Goal: Use online tool/utility: Utilize a website feature to perform a specific function

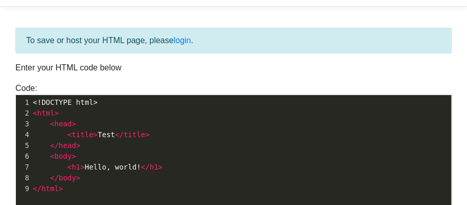
scroll to position [188, 0]
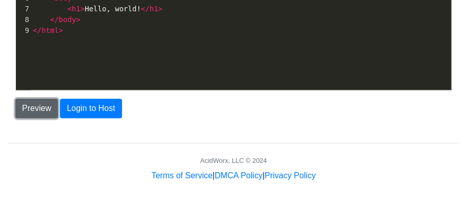
click at [25, 106] on button "Preview" at bounding box center [36, 107] width 43 height 19
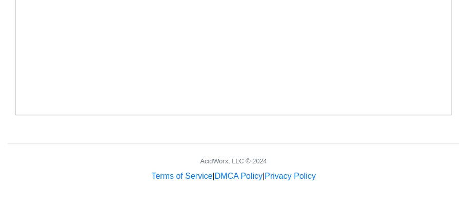
scroll to position [0, 0]
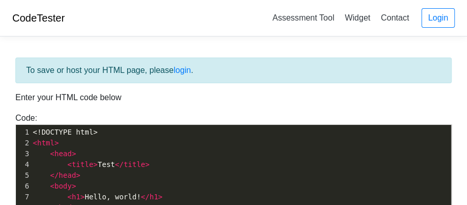
click at [149, 183] on pre "< body >" at bounding box center [241, 186] width 421 height 11
type textarea "<!DOCTYPE html> <html> <head> <title>Test</title> </head> <body> <h1>Hello, wor…"
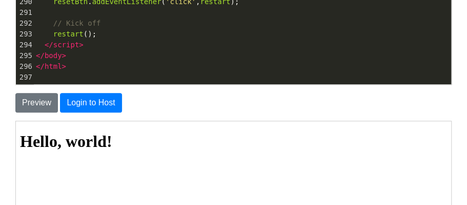
scroll to position [143, 0]
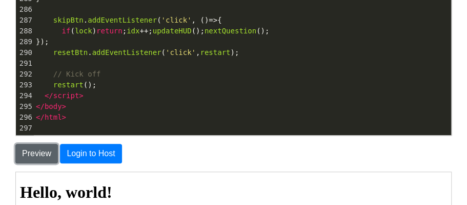
click at [33, 150] on button "Preview" at bounding box center [36, 153] width 43 height 19
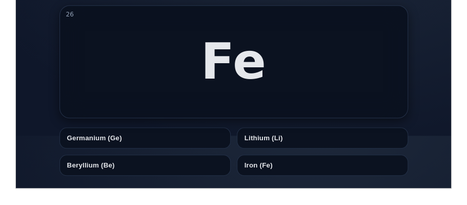
scroll to position [55, 0]
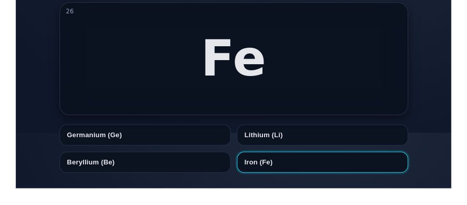
click at [275, 165] on button "Iron (Fe)" at bounding box center [321, 161] width 171 height 21
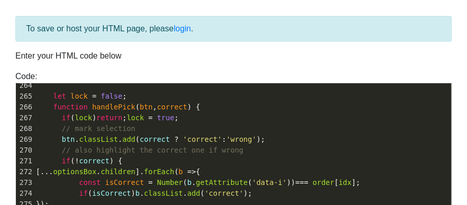
scroll to position [0, 0]
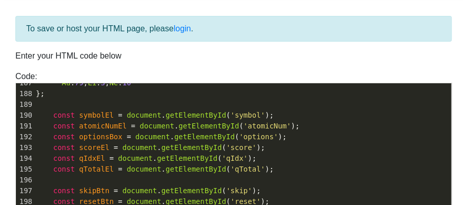
click at [257, 124] on span "'atomicNum'" at bounding box center [268, 126] width 48 height 8
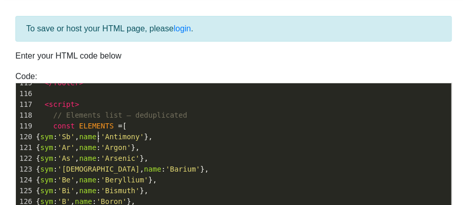
type textarea "Sb', name: 'Antimony' }, { sym: 'A"
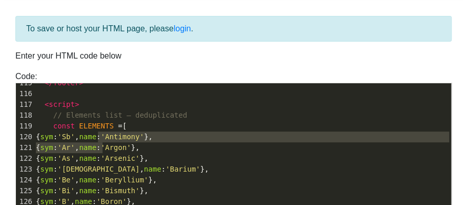
drag, startPoint x: 98, startPoint y: 134, endPoint x: 102, endPoint y: 146, distance: 12.3
click at [102, 146] on div "87 < body > 88 < header > 89 < h1 > Periodic Table Trainer </ h1 > 90 < div cla…" at bounding box center [242, 23] width 417 height 517
click at [75, 137] on span "'Sb'" at bounding box center [65, 136] width 17 height 8
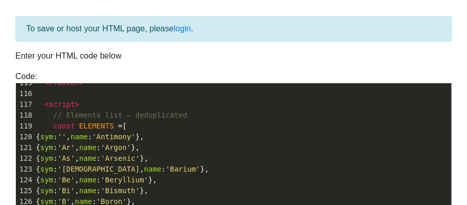
click at [75, 145] on span "'Ar'" at bounding box center [65, 147] width 17 height 8
click at [108, 174] on pre "{ sym : 'Be' , name : 'Beryllium' }," at bounding box center [242, 179] width 417 height 11
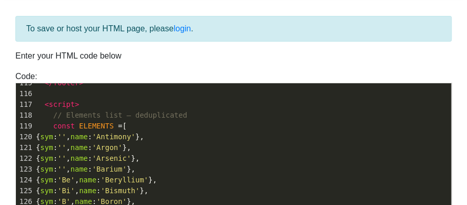
click at [75, 175] on span "'Be'" at bounding box center [65, 179] width 17 height 8
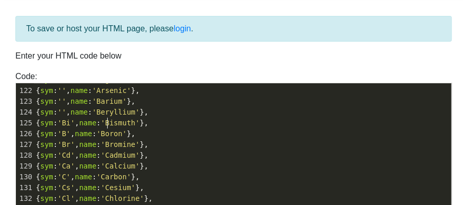
click at [75, 123] on span "'Bi'" at bounding box center [65, 122] width 17 height 8
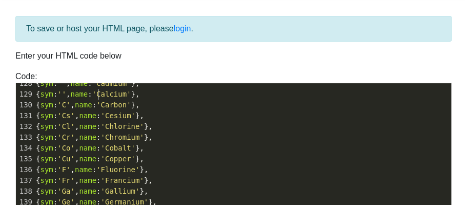
click at [70, 103] on span "'C'" at bounding box center [63, 105] width 13 height 8
click at [75, 134] on span "'Cr'" at bounding box center [65, 137] width 17 height 8
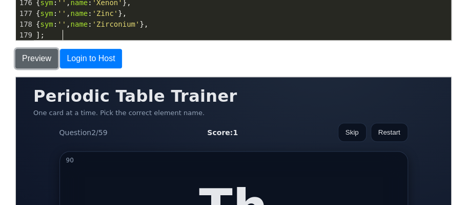
click at [47, 58] on button "Preview" at bounding box center [36, 58] width 43 height 19
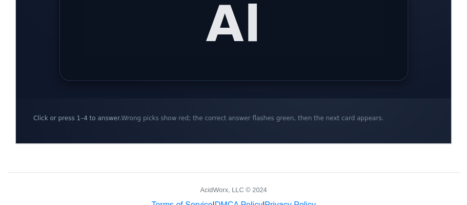
click at [200, 116] on span "Wrong picks show red; the correct answer flashes green, then the next card appe…" at bounding box center [252, 117] width 263 height 7
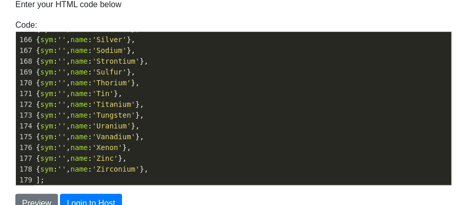
click at [135, 114] on span "'Tungsten'" at bounding box center [113, 115] width 43 height 8
type textarea "<!loremip dolo> <sita cons="ad"> <elit> <sedd eiusmod="tem-5" /> <inci utla="et…"
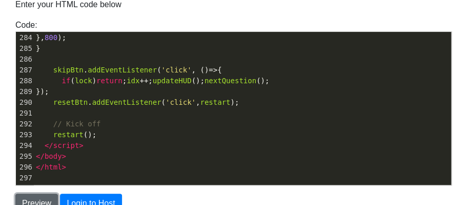
click at [50, 200] on button "Preview" at bounding box center [36, 202] width 43 height 19
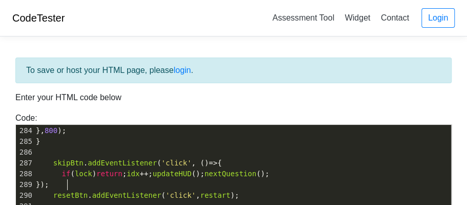
click at [184, 179] on pre "});" at bounding box center [242, 184] width 417 height 11
type textarea "<!loremip dolo> <sita cons="ad"> <elit> <sedd eiusmod="tem-5" /> <inci utla="et…"
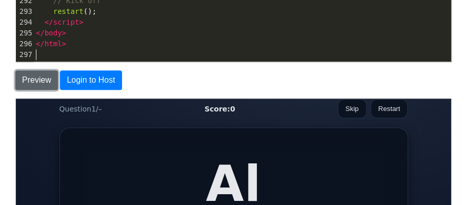
click at [39, 79] on button "Preview" at bounding box center [36, 79] width 43 height 19
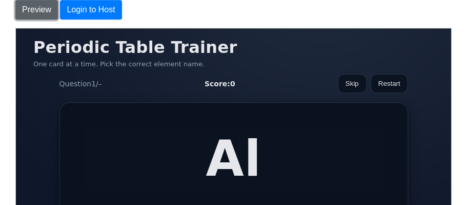
click at [27, 13] on button "Preview" at bounding box center [36, 9] width 43 height 19
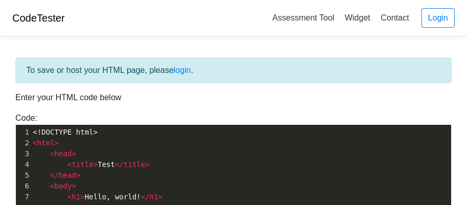
scroll to position [188, 0]
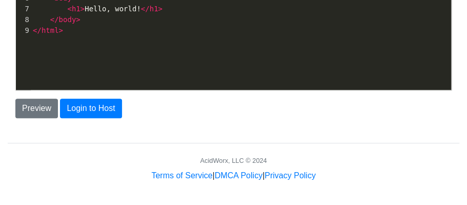
click at [89, 64] on div "xxxxxxxxxx 1 <!DOCTYPE html> 2 < html > 3 < head > 4 < title > Test </ title > …" at bounding box center [241, 21] width 451 height 168
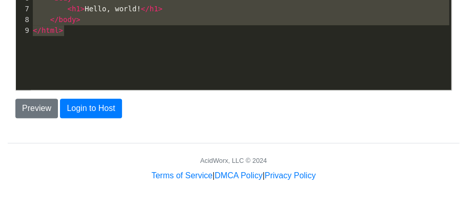
type textarea "v"
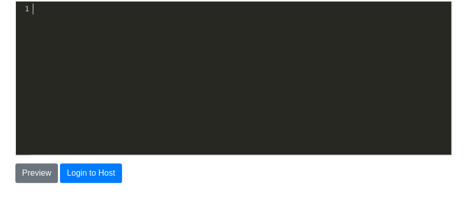
paste textarea
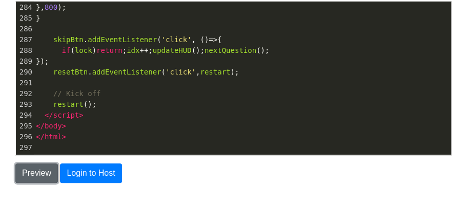
click at [43, 169] on button "Preview" at bounding box center [36, 172] width 43 height 19
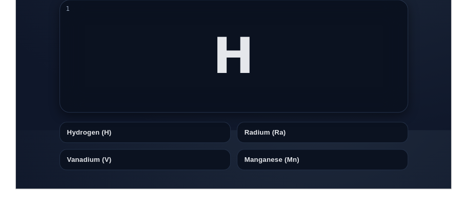
scroll to position [60, 0]
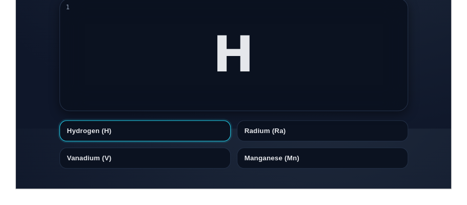
click at [182, 128] on button "Hydrogen (H)" at bounding box center [144, 130] width 171 height 21
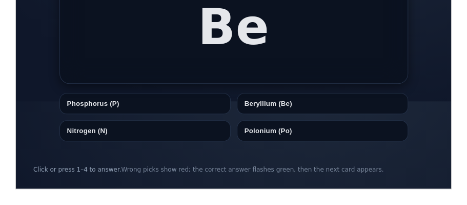
scroll to position [89, 0]
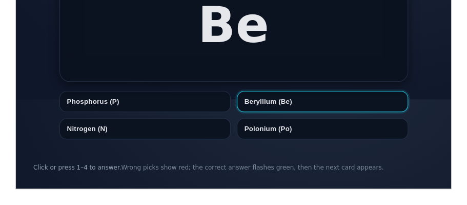
click at [285, 99] on button "Beryllium (Be)" at bounding box center [321, 100] width 171 height 21
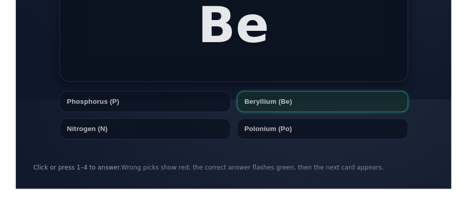
scroll to position [0, 0]
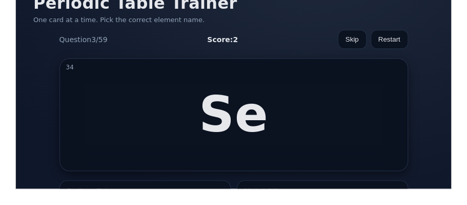
click at [285, 99] on article "34 Se" at bounding box center [233, 113] width 349 height 113
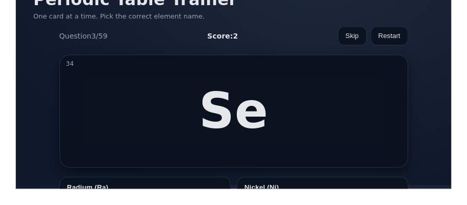
scroll to position [94, 0]
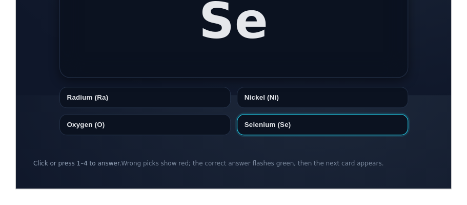
click at [284, 120] on button "Selenium (Se)" at bounding box center [321, 123] width 171 height 21
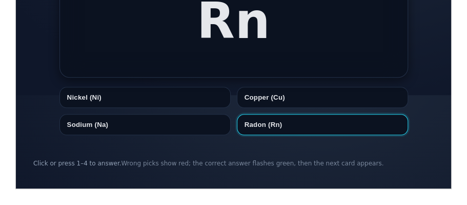
click at [279, 123] on button "Radon (Rn)" at bounding box center [321, 123] width 171 height 21
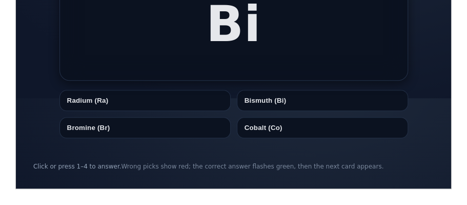
scroll to position [90, 0]
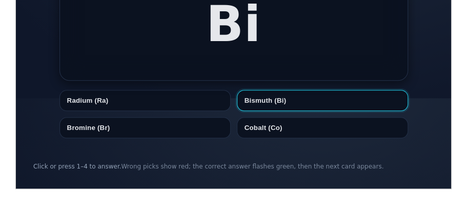
click at [278, 105] on button "Bismuth (Bi)" at bounding box center [321, 99] width 171 height 21
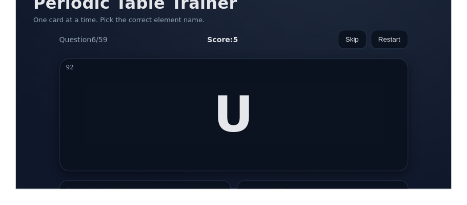
scroll to position [94, 0]
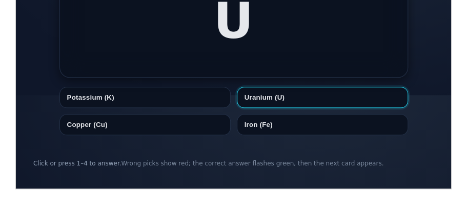
click at [277, 104] on button "Uranium (U)" at bounding box center [321, 96] width 171 height 21
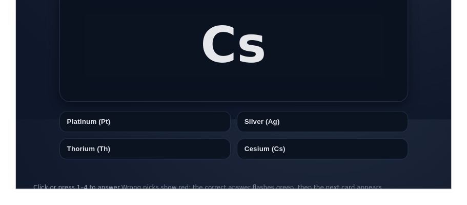
scroll to position [70, 0]
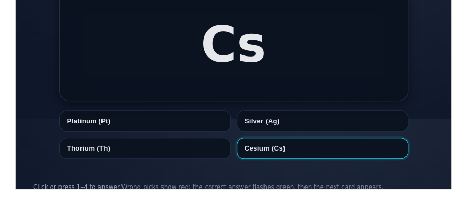
click at [267, 142] on button "Cesium (Cs)" at bounding box center [321, 147] width 171 height 21
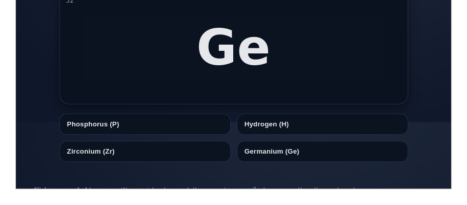
scroll to position [94, 0]
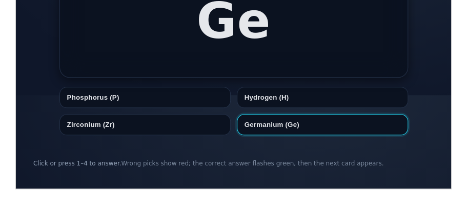
click at [274, 131] on button "Germanium (Ge)" at bounding box center [321, 123] width 171 height 21
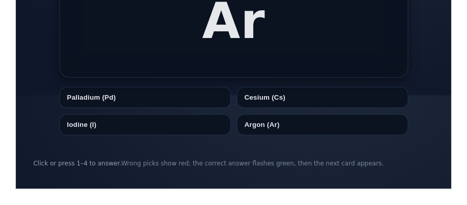
click at [274, 131] on button "Argon (Ar)" at bounding box center [321, 123] width 171 height 21
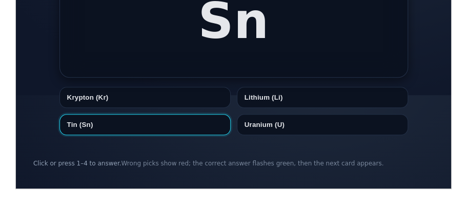
click at [154, 132] on button "Tin (Sn)" at bounding box center [144, 123] width 171 height 21
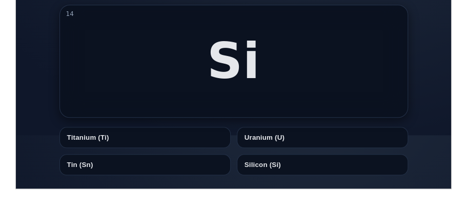
scroll to position [54, 0]
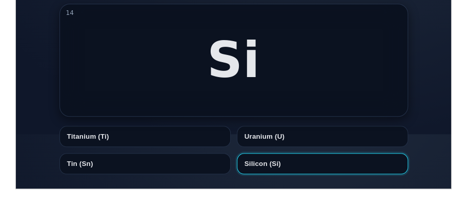
click at [288, 166] on button "Silicon (Si)" at bounding box center [321, 162] width 171 height 21
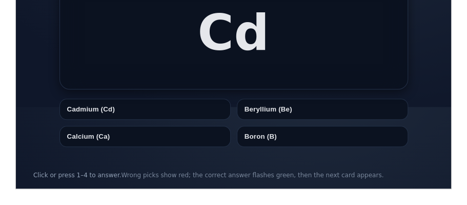
scroll to position [84, 0]
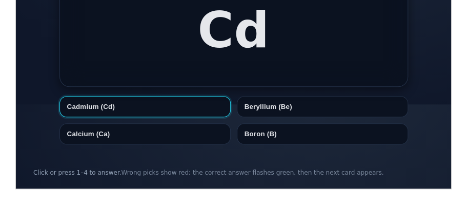
click at [176, 103] on button "Cadmium (Cd)" at bounding box center [144, 105] width 171 height 21
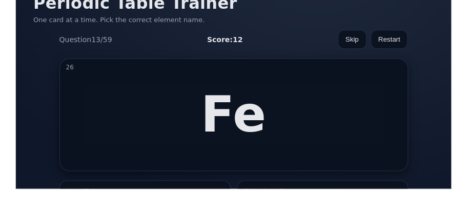
scroll to position [94, 0]
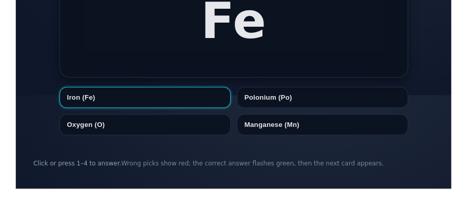
click at [123, 92] on button "Iron (Fe)" at bounding box center [144, 96] width 171 height 21
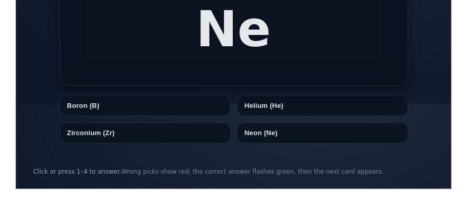
scroll to position [92, 0]
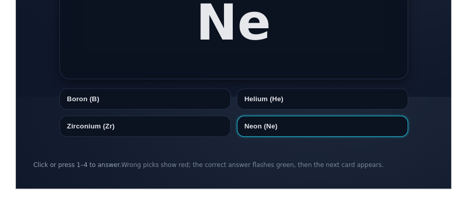
click at [257, 134] on button "Neon (Ne)" at bounding box center [321, 125] width 171 height 21
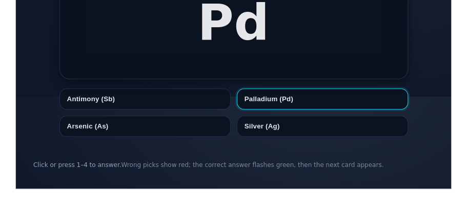
click at [289, 88] on button "Palladium (Pd)" at bounding box center [321, 98] width 171 height 21
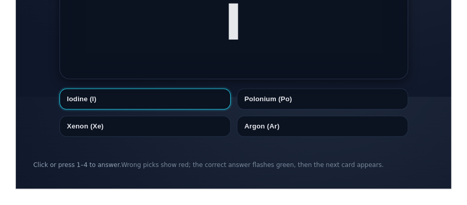
click at [164, 93] on button "Iodine (I)" at bounding box center [144, 98] width 171 height 21
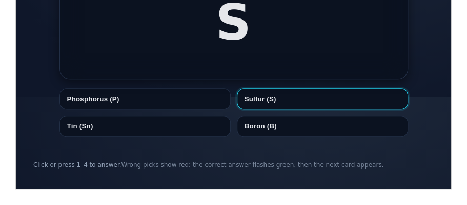
click at [291, 106] on button "Sulfur (S)" at bounding box center [321, 98] width 171 height 21
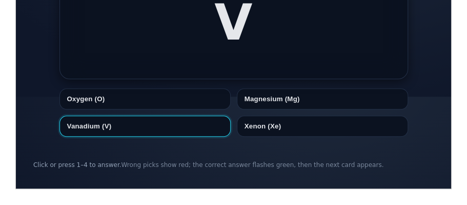
click at [168, 134] on button "Vanadium (V)" at bounding box center [144, 125] width 171 height 21
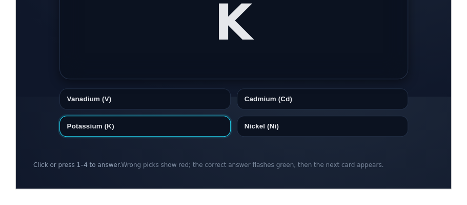
click at [169, 134] on button "Potassium (K)" at bounding box center [144, 125] width 171 height 21
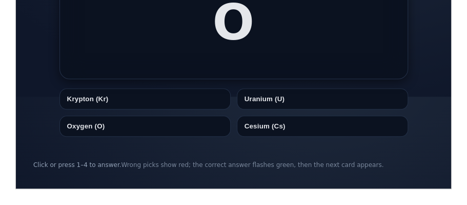
click at [169, 134] on button "Oxygen (O)" at bounding box center [144, 125] width 171 height 21
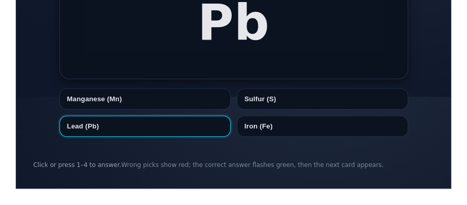
click at [169, 134] on button "Lead (Pb)" at bounding box center [144, 125] width 171 height 21
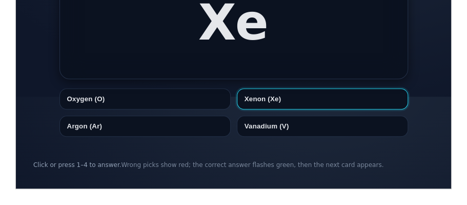
click at [257, 96] on button "Xenon (Xe)" at bounding box center [321, 98] width 171 height 21
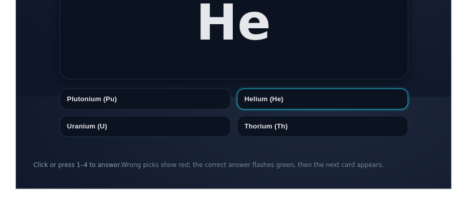
click at [313, 101] on button "Helium (He)" at bounding box center [321, 98] width 171 height 21
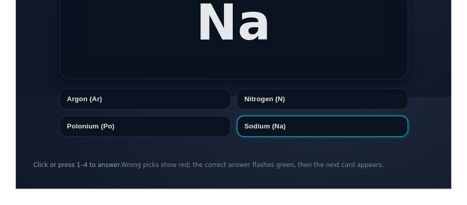
click at [314, 123] on button "Sodium (Na)" at bounding box center [321, 125] width 171 height 21
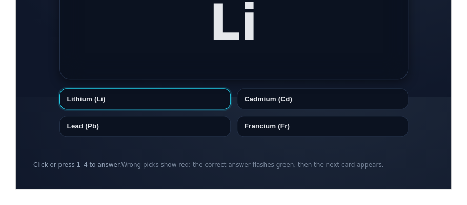
click at [168, 104] on button "Lithium (Li)" at bounding box center [144, 98] width 171 height 21
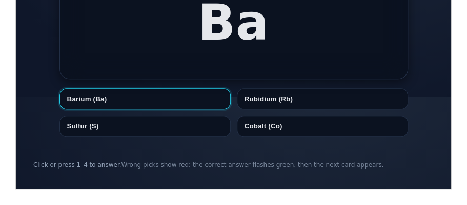
click at [178, 98] on button "Barium (Ba)" at bounding box center [144, 98] width 171 height 21
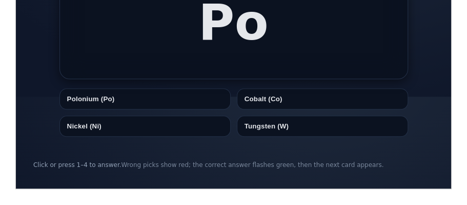
click at [178, 98] on button "Polonium (Po)" at bounding box center [144, 98] width 171 height 21
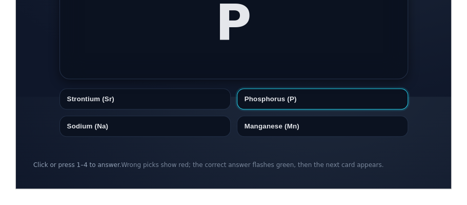
click at [254, 105] on button "Phosphorus (P)" at bounding box center [321, 98] width 171 height 21
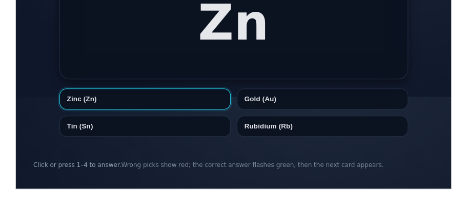
click at [144, 99] on button "Zinc (Zn)" at bounding box center [144, 98] width 171 height 21
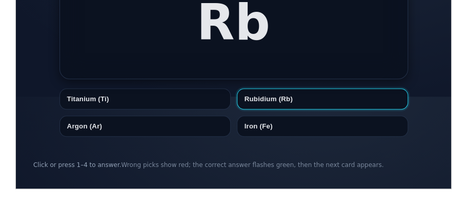
click at [284, 101] on button "Rubidium (Rb)" at bounding box center [321, 98] width 171 height 21
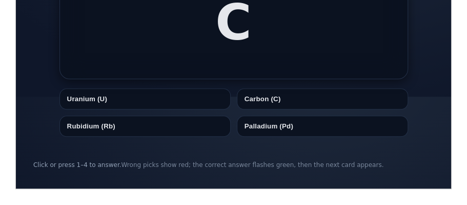
click at [284, 101] on button "Carbon (C)" at bounding box center [321, 98] width 171 height 21
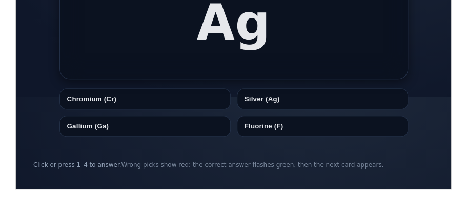
click at [284, 101] on button "Silver (Ag)" at bounding box center [321, 98] width 171 height 21
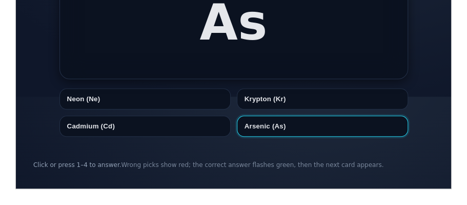
click at [276, 131] on button "Arsenic (As)" at bounding box center [321, 125] width 171 height 21
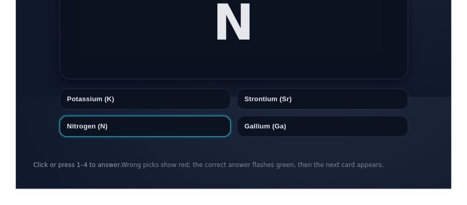
click at [189, 131] on button "Nitrogen (N)" at bounding box center [144, 125] width 171 height 21
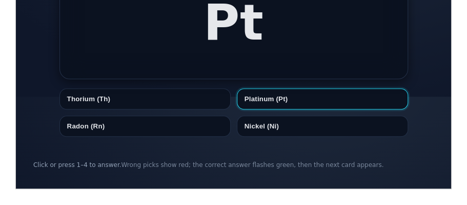
click at [276, 97] on button "Platinum (Pt)" at bounding box center [321, 98] width 171 height 21
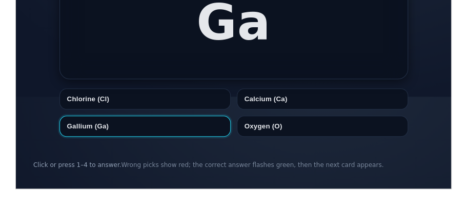
click at [152, 127] on button "Gallium (Ga)" at bounding box center [144, 125] width 171 height 21
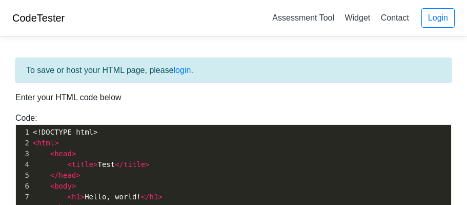
scroll to position [188, 0]
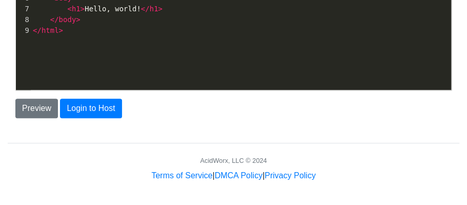
click at [163, 69] on div "xxxxxxxxxx 1 <!DOCTYPE html> 2 < html > 3 < head > 4 < title > Test </ title > …" at bounding box center [241, 21] width 451 height 168
type textarea "<!DOCTYPE html> <html> <head> <title>Test</title> </head> <body> <h1>Hello, wor…"
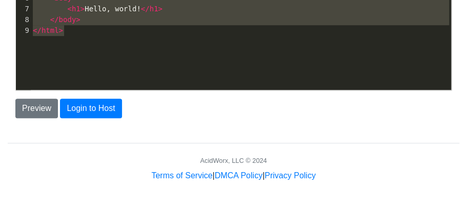
scroll to position [2888, 0]
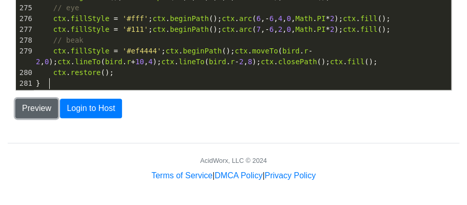
click at [53, 110] on button "Preview" at bounding box center [36, 107] width 43 height 19
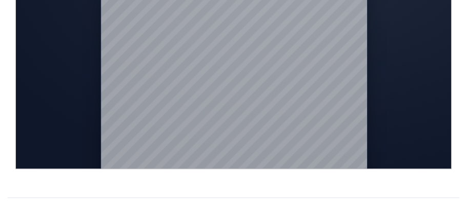
scroll to position [0, 0]
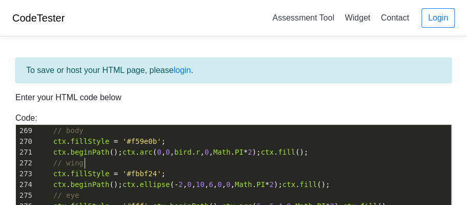
click at [202, 157] on pre "// wing" at bounding box center [242, 162] width 417 height 11
type textarea "<!doctype html> <html lang="en"> <head> <meta charset="utf-8" /> <meta name="vi…"
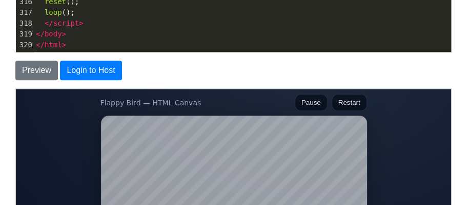
scroll to position [221, 0]
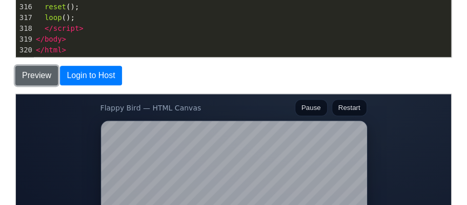
click at [43, 69] on button "Preview" at bounding box center [36, 75] width 43 height 19
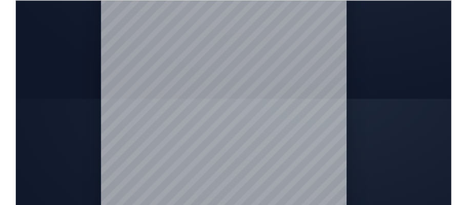
scroll to position [102, 0]
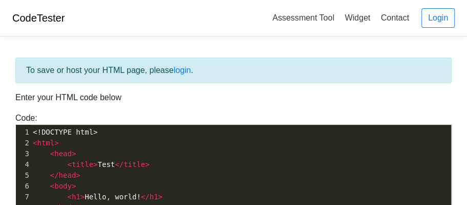
scroll to position [188, 0]
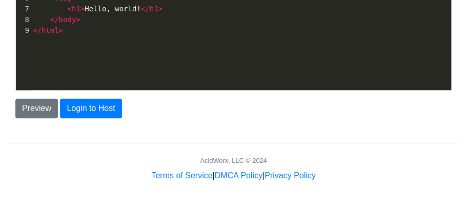
click at [126, 23] on pre "</ body >" at bounding box center [241, 19] width 421 height 11
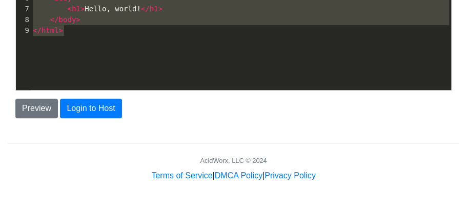
type textarea "v"
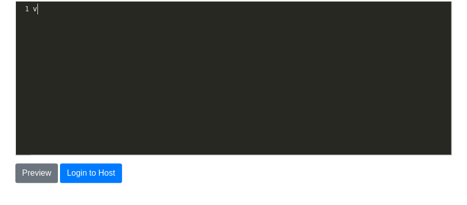
scroll to position [3, 4]
paste textarea
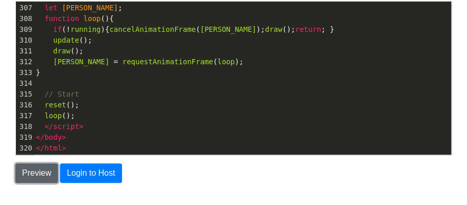
click at [49, 175] on button "Preview" at bounding box center [36, 172] width 43 height 19
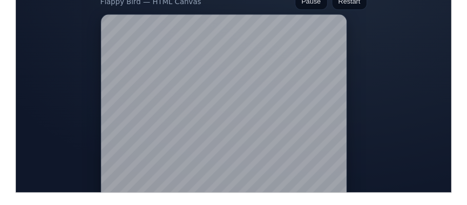
scroll to position [327, 0]
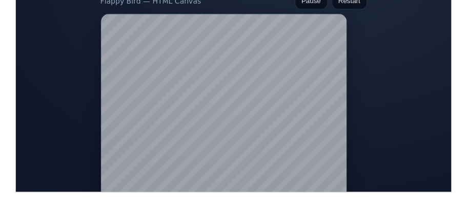
click at [388, 87] on body "Flappy Bird — HTML Canvas Pause Restart Press Space / ↑ or click/tap to flap. P…" at bounding box center [232, 89] width 435 height 204
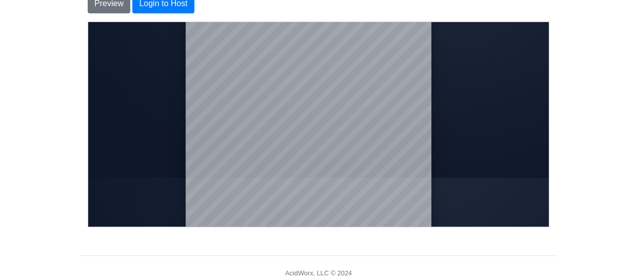
scroll to position [0, 0]
